Goal: Information Seeking & Learning: Learn about a topic

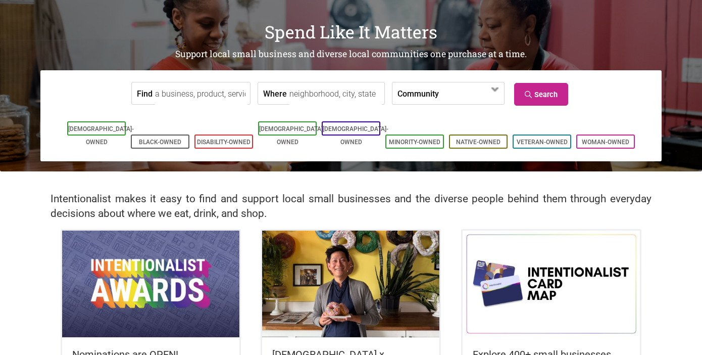
scroll to position [78, 0]
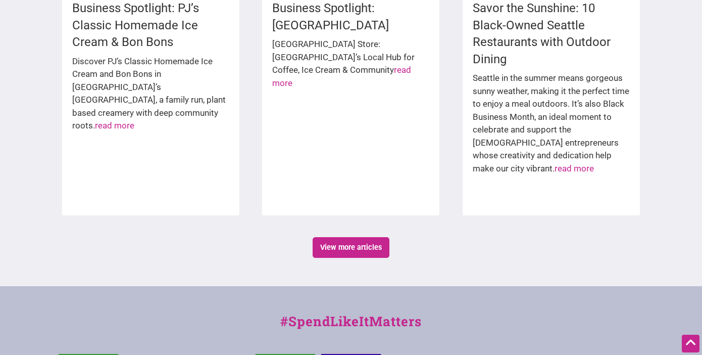
scroll to position [1792, 0]
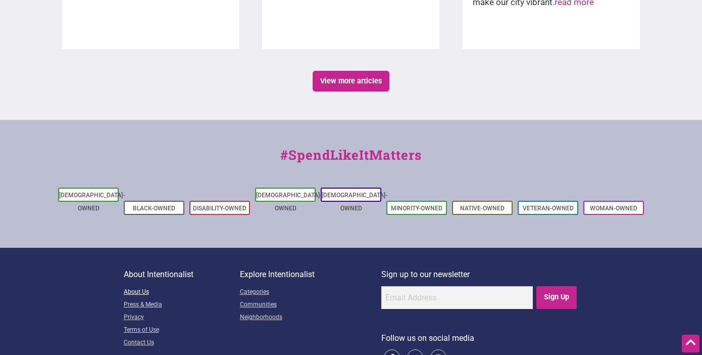
click at [136, 286] on link "About Us" at bounding box center [182, 292] width 116 height 13
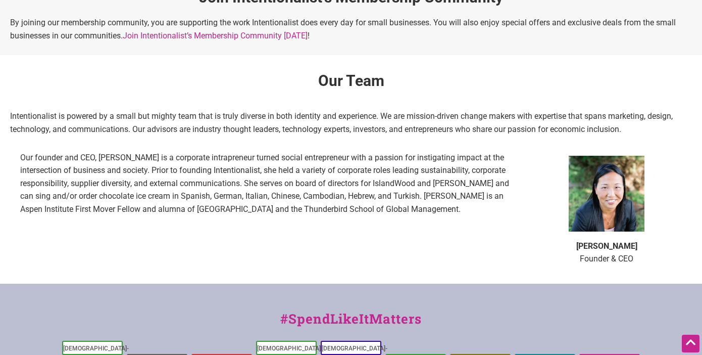
scroll to position [611, 0]
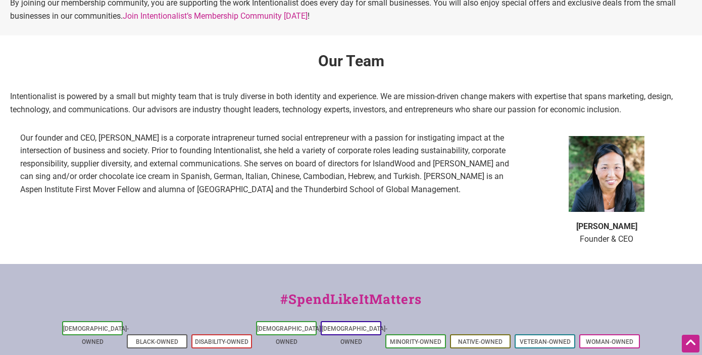
click at [610, 222] on b "[PERSON_NAME]" at bounding box center [606, 226] width 61 height 10
click at [610, 222] on b "Laura Clise" at bounding box center [606, 226] width 61 height 10
copy b "Laura Clise"
